Goal: Find specific page/section: Find specific page/section

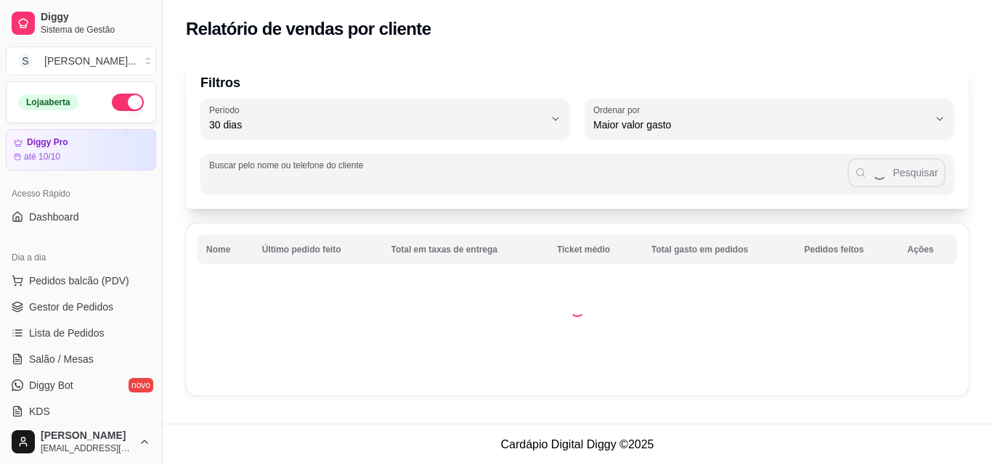
select select "30"
select select "HIGHEST_TOTAL_SPENT_WITH_ORDERS"
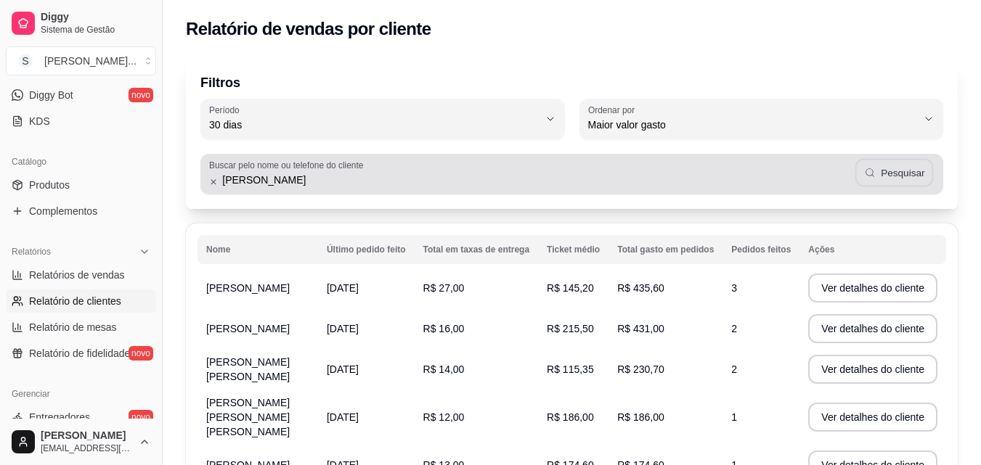
click at [885, 176] on button "Pesquisar" at bounding box center [893, 173] width 78 height 28
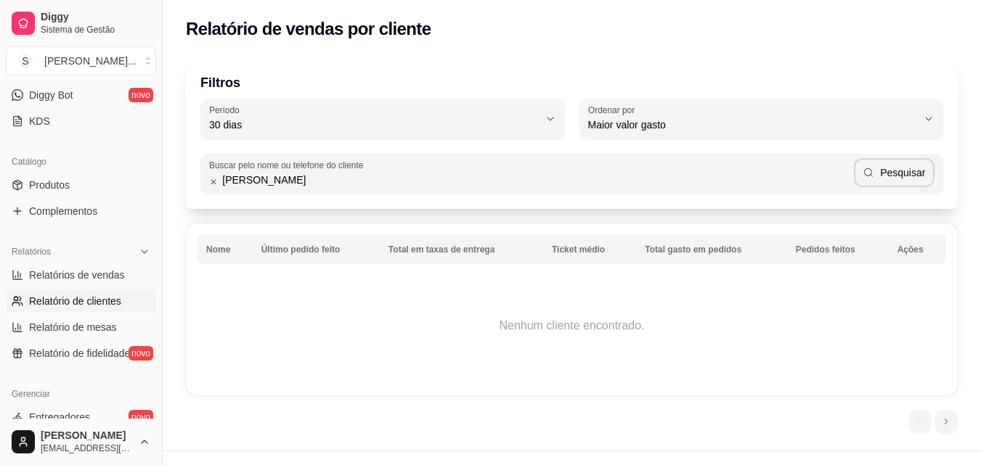
click at [377, 187] on input "[PERSON_NAME]" at bounding box center [535, 180] width 635 height 15
type input "k"
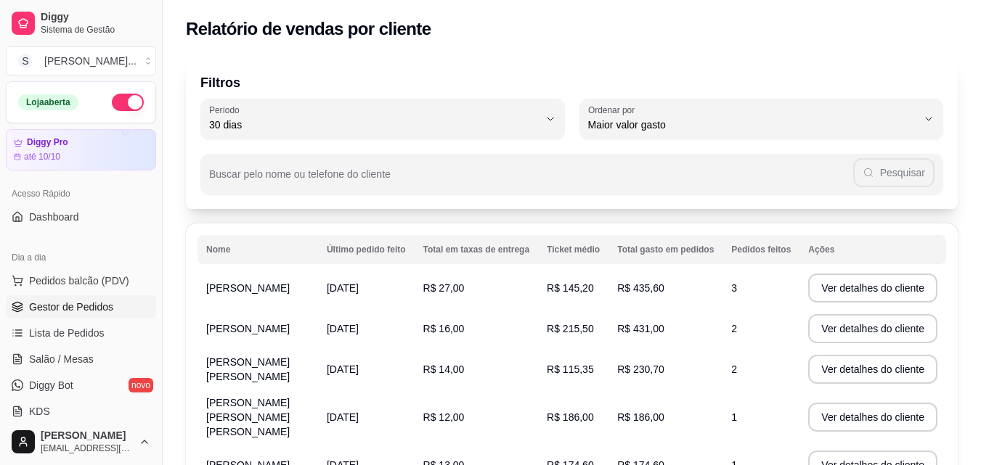
click at [98, 310] on span "Gestor de Pedidos" at bounding box center [71, 307] width 84 height 15
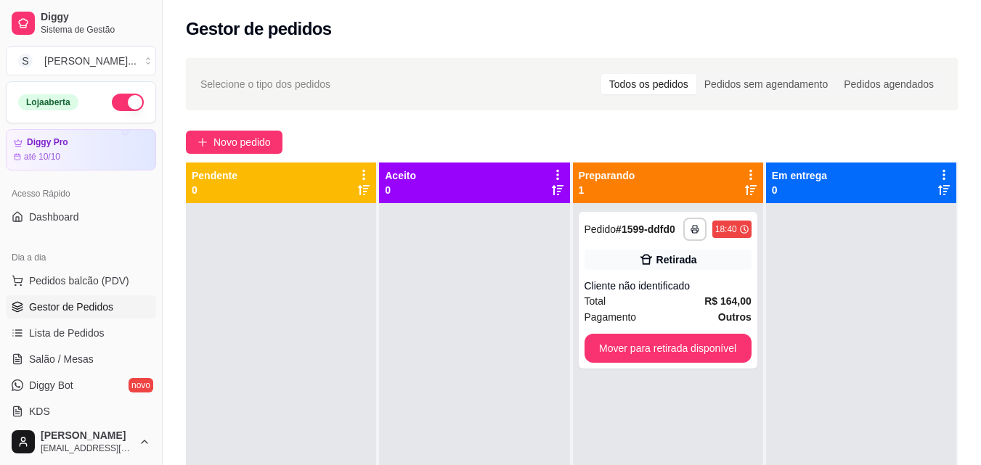
click at [364, 374] on div at bounding box center [281, 435] width 190 height 465
